Goal: Task Accomplishment & Management: Manage account settings

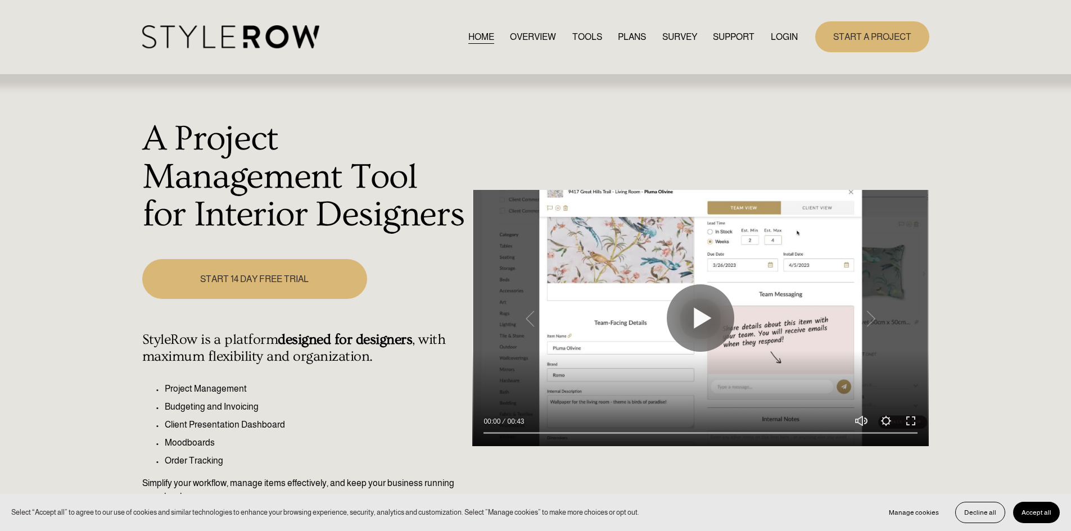
click at [791, 39] on link "LOGIN" at bounding box center [783, 36] width 27 height 15
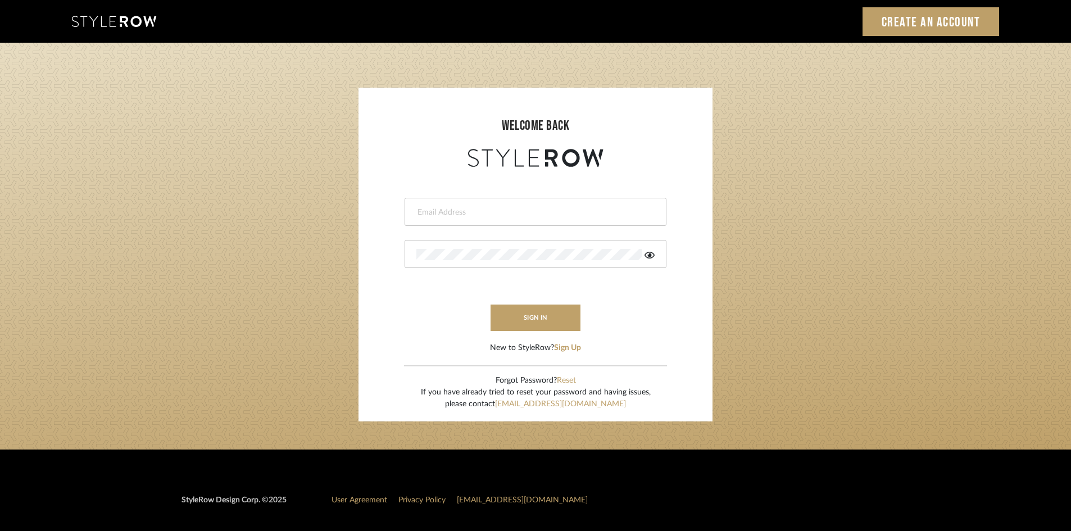
click at [492, 213] on input "email" at bounding box center [533, 212] width 235 height 11
type input "ryan@studiodb.com"
click at [412, 255] on div at bounding box center [536, 254] width 262 height 28
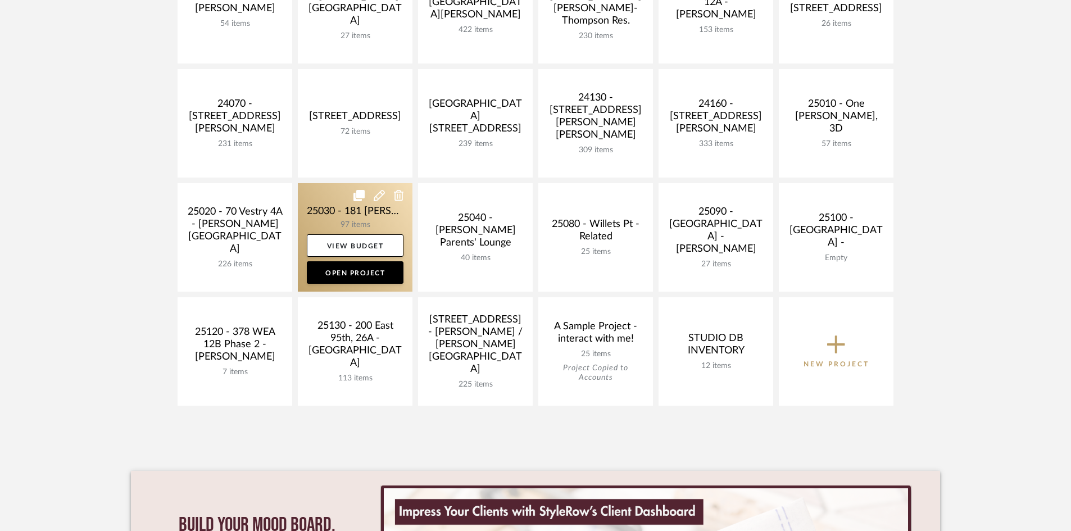
scroll to position [450, 0]
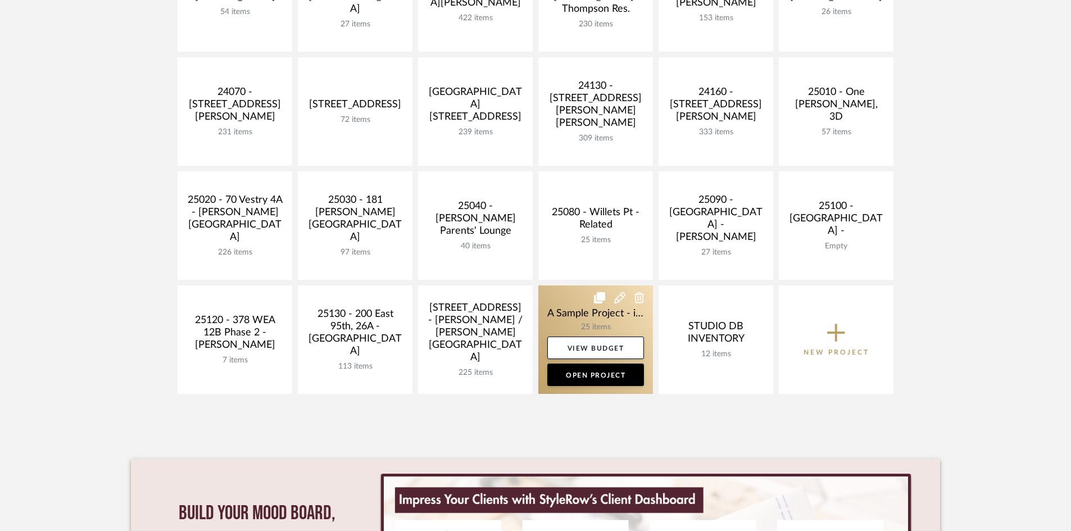
click at [599, 321] on link at bounding box center [595, 339] width 115 height 108
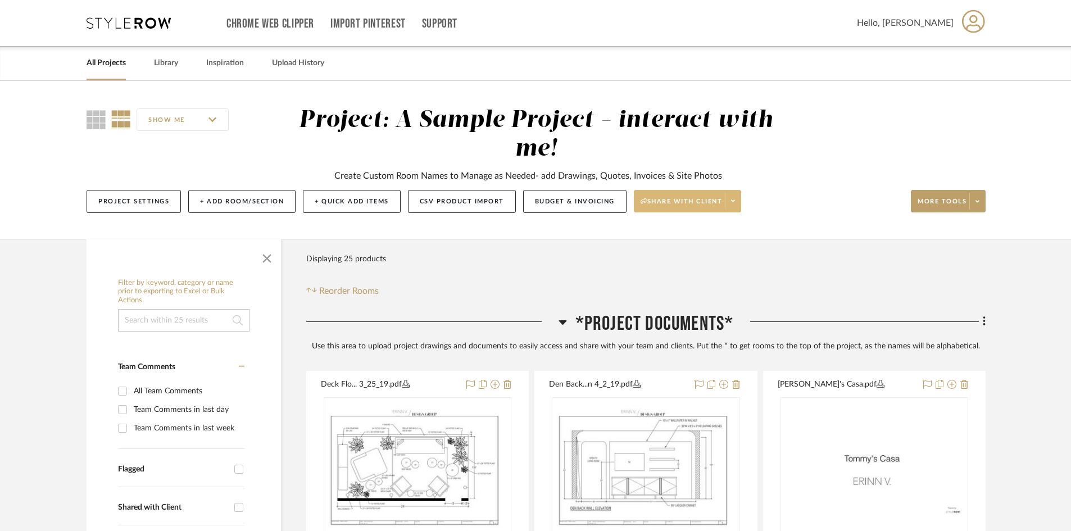
click at [741, 203] on span at bounding box center [733, 201] width 16 height 17
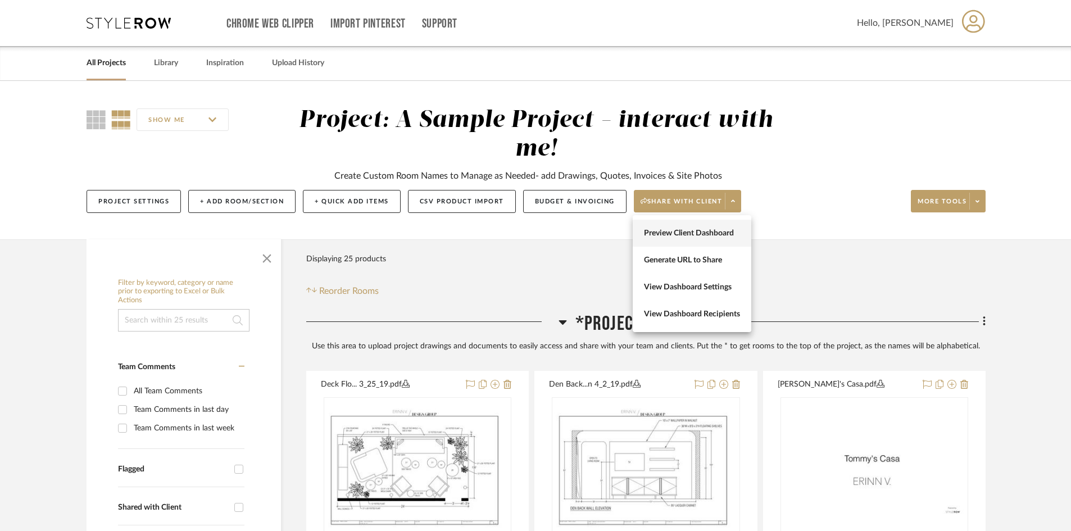
click at [711, 233] on span "Preview Client Dashboard" at bounding box center [692, 234] width 96 height 10
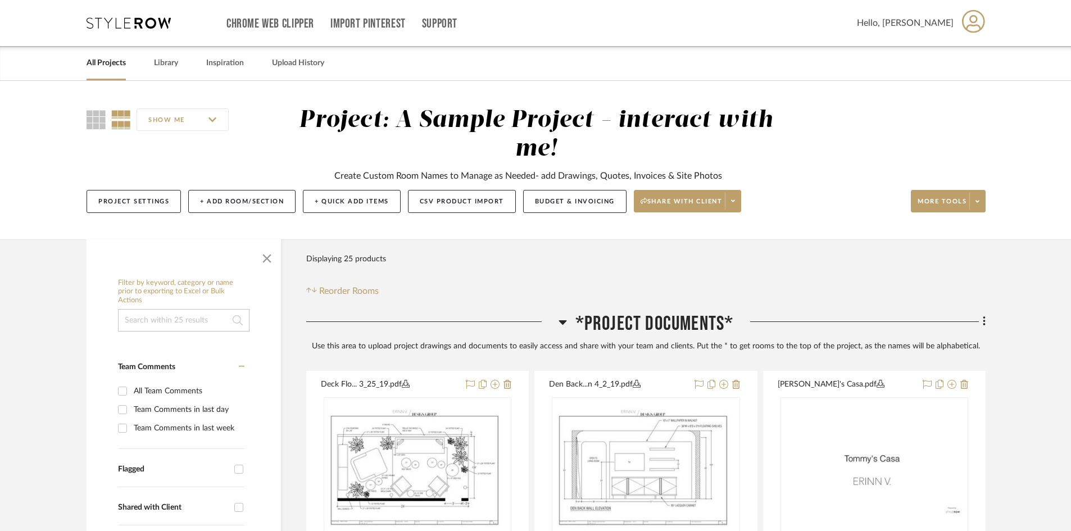
click at [965, 30] on icon at bounding box center [973, 22] width 23 height 24
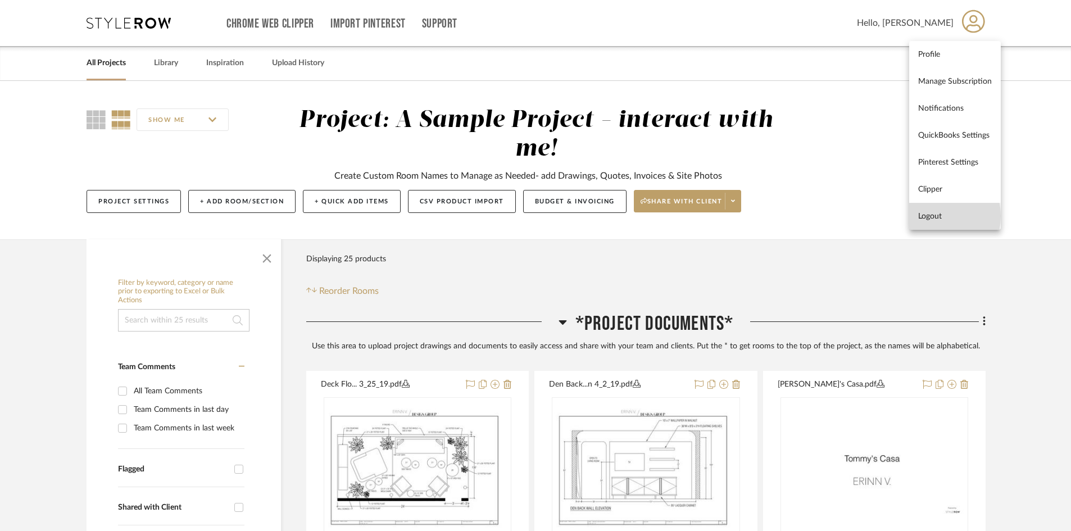
click at [926, 216] on span "Logout" at bounding box center [955, 216] width 74 height 10
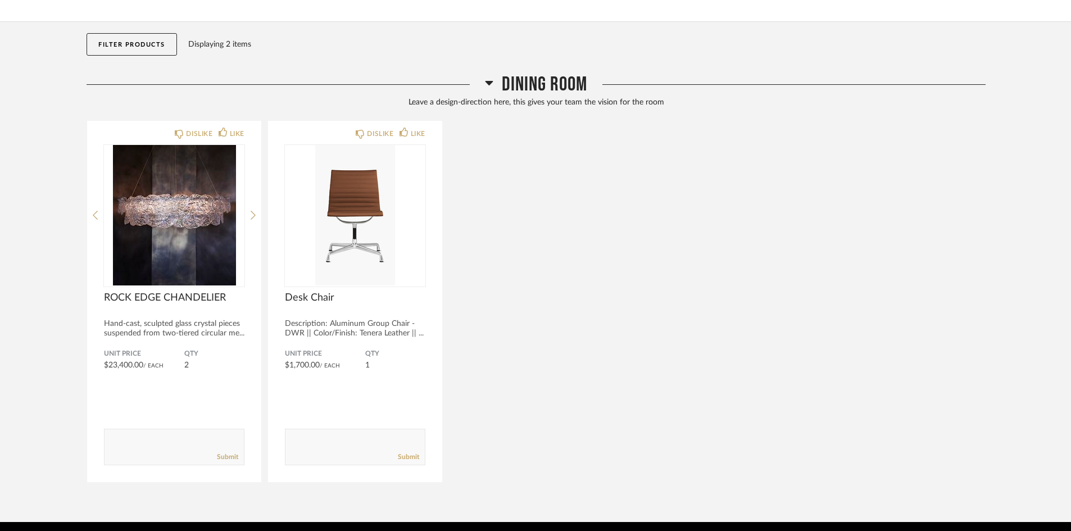
scroll to position [112, 0]
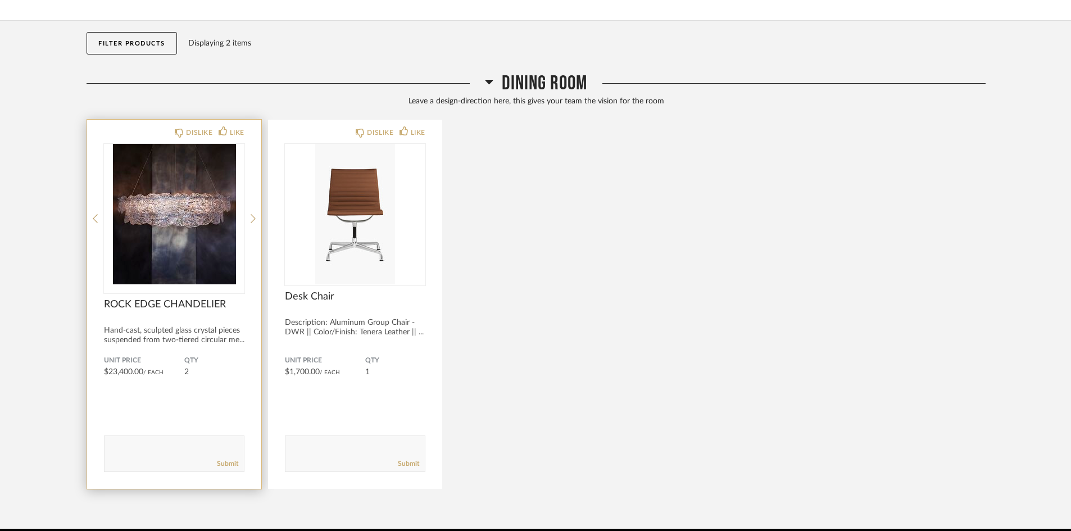
click at [238, 289] on div at bounding box center [174, 218] width 140 height 149
click at [141, 251] on img "0" at bounding box center [174, 214] width 140 height 140
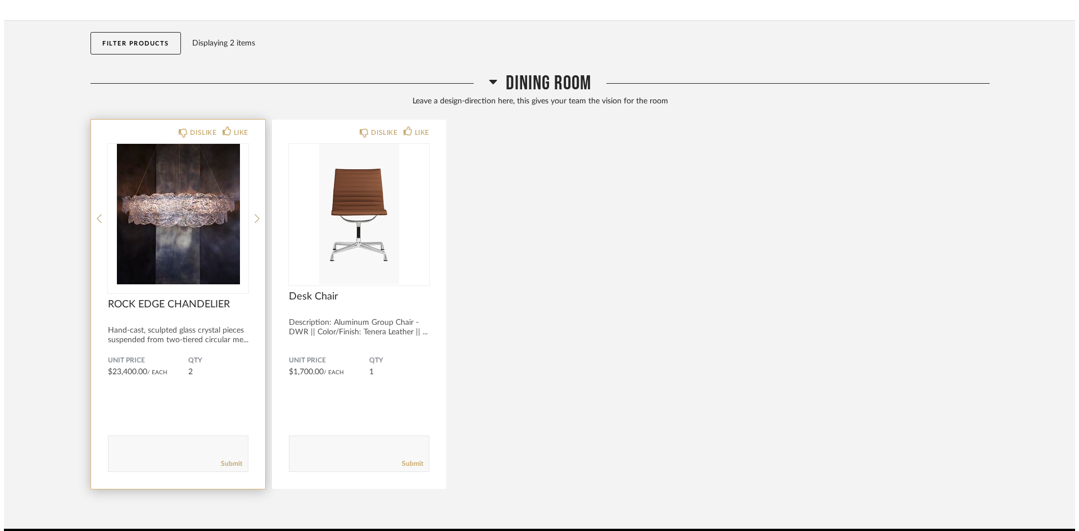
scroll to position [0, 0]
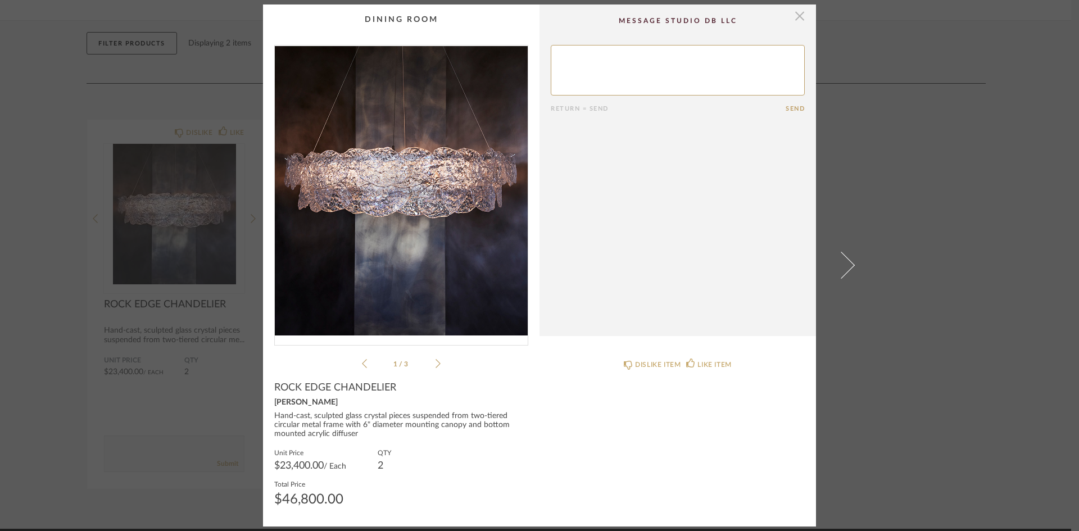
click at [797, 13] on span "button" at bounding box center [799, 15] width 22 height 22
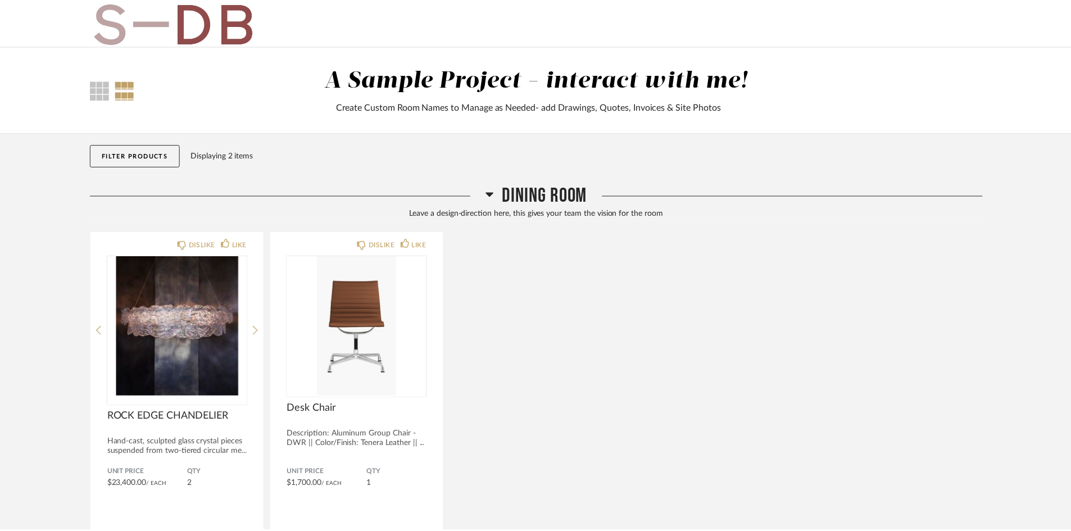
scroll to position [112, 0]
